Goal: Task Accomplishment & Management: Manage account settings

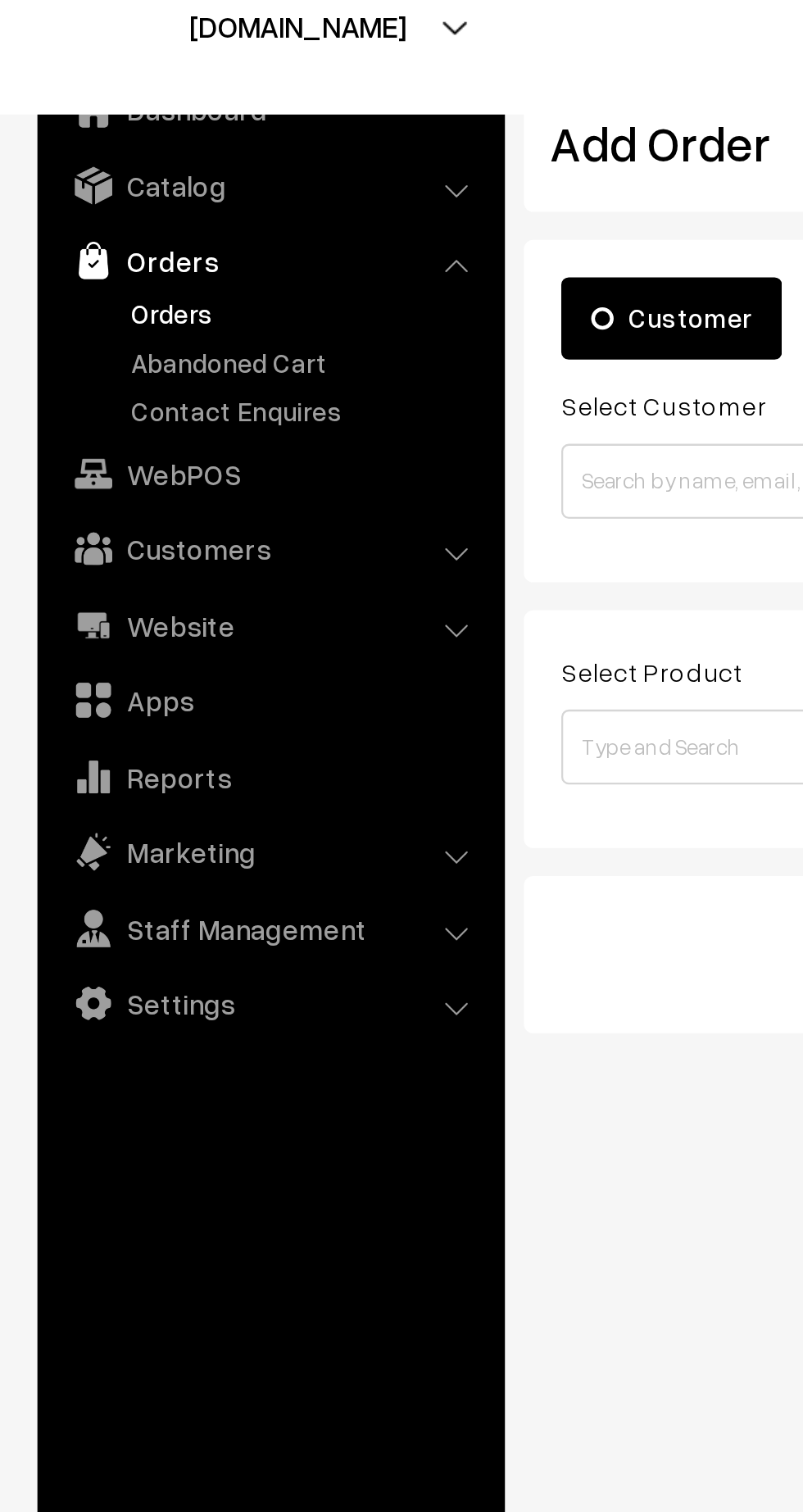
click at [71, 184] on link "Orders" at bounding box center [134, 182] width 162 height 17
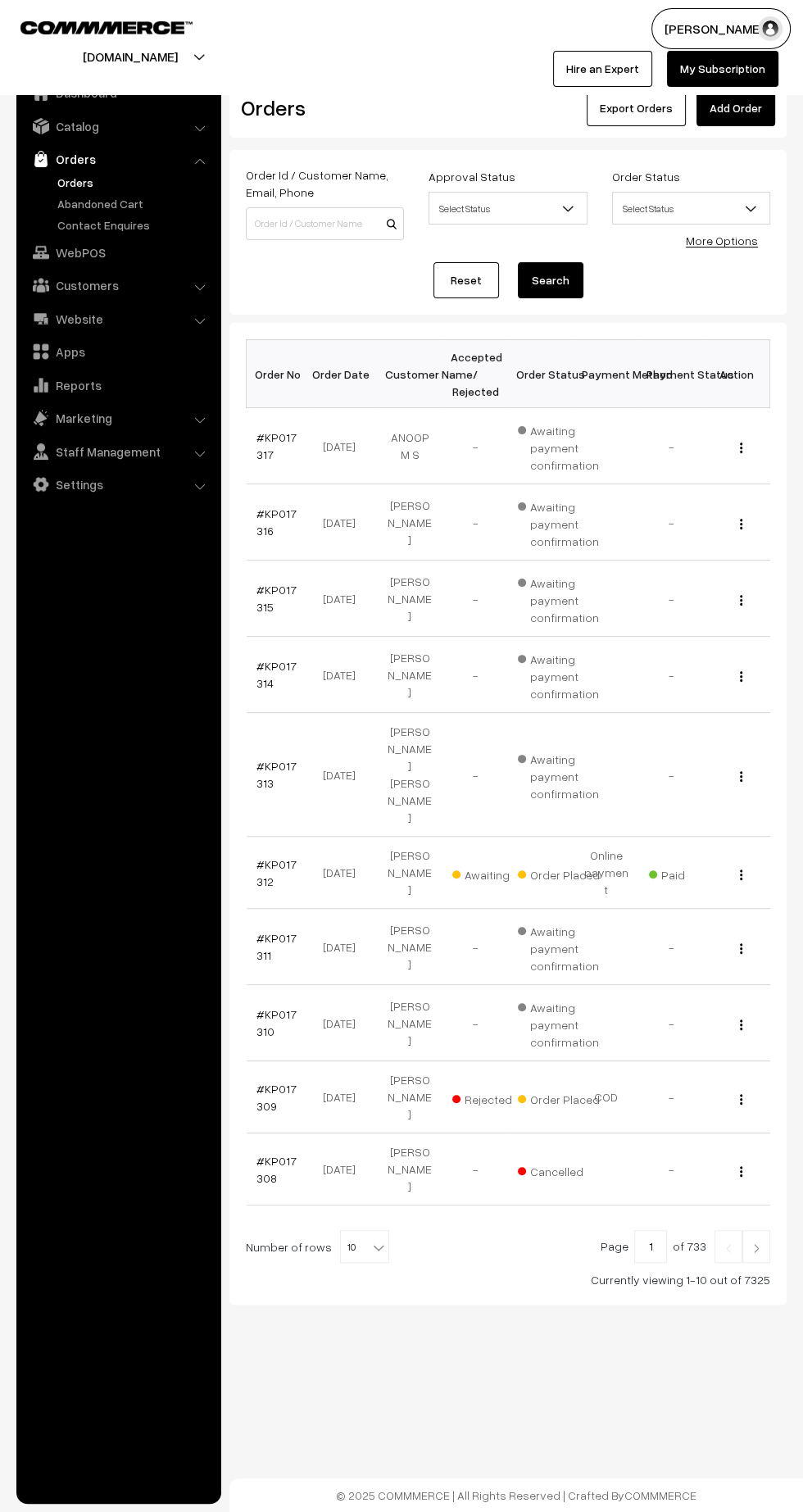
click at [258, 453] on link "#KP017317" at bounding box center [277, 445] width 40 height 31
click at [258, 521] on link "#KP017316" at bounding box center [277, 522] width 40 height 31
click at [258, 604] on link "#KP017315" at bounding box center [277, 598] width 40 height 31
click at [258, 680] on link "#KP017314" at bounding box center [277, 674] width 40 height 31
click at [257, 759] on link "#KP017313" at bounding box center [277, 774] width 40 height 31
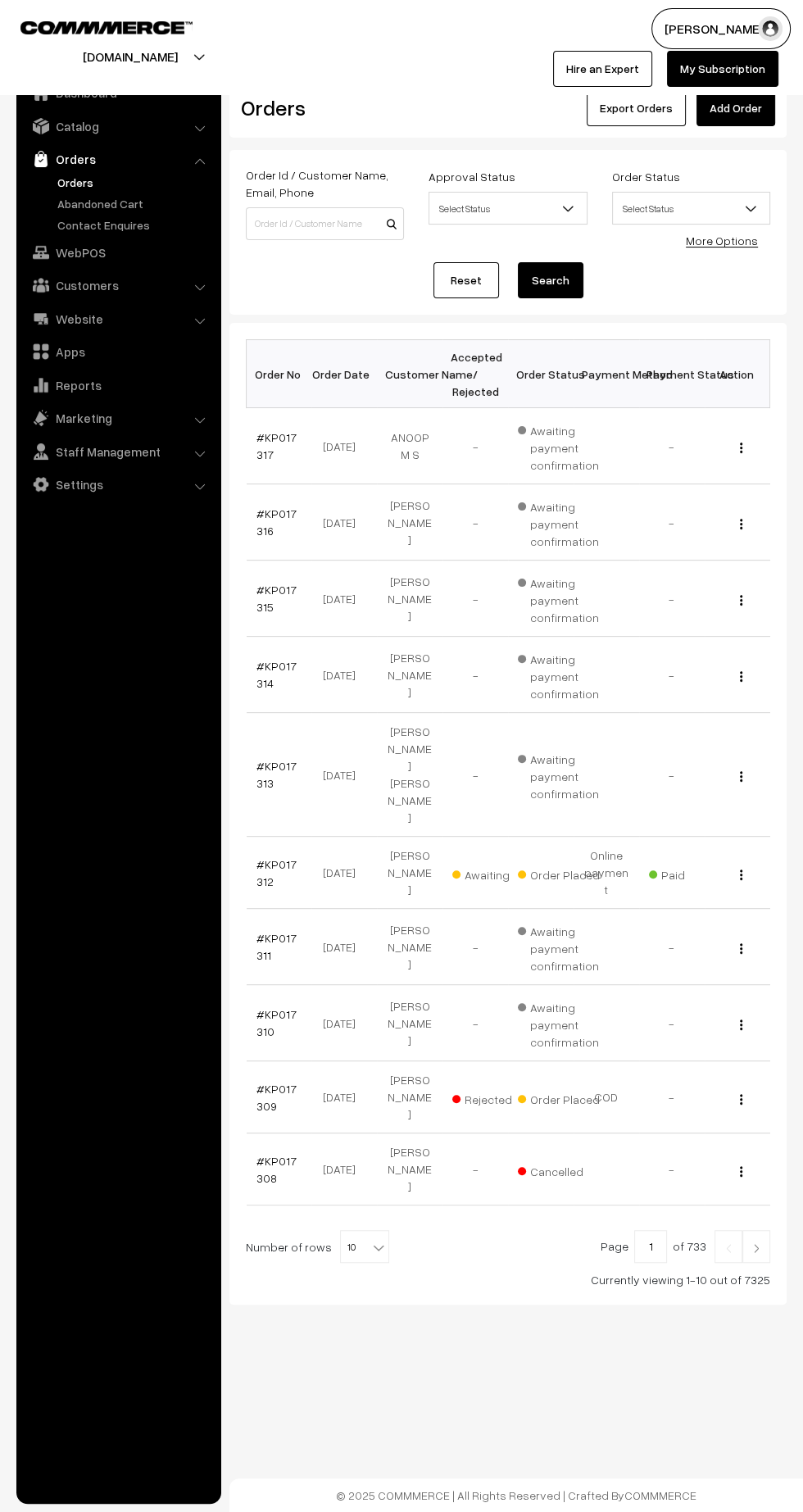
click at [288, 857] on link "#KP017312" at bounding box center [277, 873] width 40 height 31
